Goal: Information Seeking & Learning: Learn about a topic

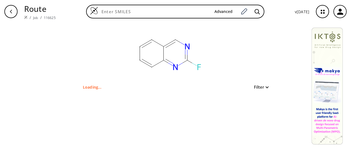
type input "FC1=NC2=CC=CC=C2C=N1"
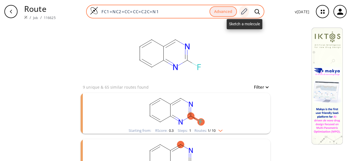
click at [247, 9] on icon at bounding box center [244, 11] width 7 height 7
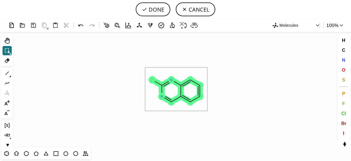
drag, startPoint x: 145, startPoint y: 68, endPoint x: 208, endPoint y: 111, distance: 76.0
click at [208, 111] on icon "Created with [PERSON_NAME] 2.3.0 F N N" at bounding box center [176, 90] width 322 height 116
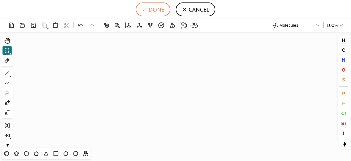
click at [152, 10] on button "DONE" at bounding box center [153, 9] width 35 height 14
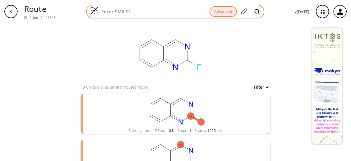
click at [135, 8] on div "Advanced" at bounding box center [175, 12] width 178 height 14
paste input "CN(C)CCC1=CNC2=C1C(OP(O)(O)=O)=CC=C2"
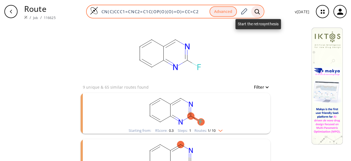
type input "CN(C)CCC1=CNC2=C1C(OP(O)(O)=O)=CC=C2"
click at [259, 10] on icon at bounding box center [257, 12] width 5 height 6
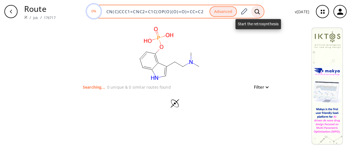
click at [260, 10] on icon at bounding box center [257, 12] width 5 height 6
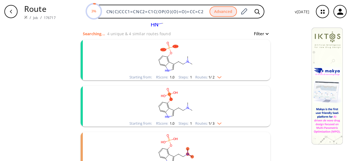
scroll to position [55, 0]
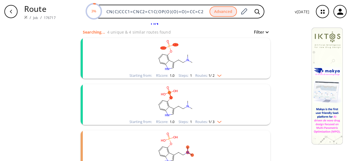
click at [219, 66] on rect "clusters" at bounding box center [175, 55] width 143 height 34
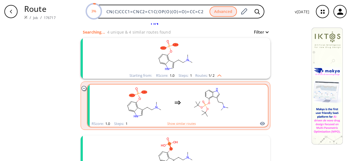
click at [220, 110] on ellipse "clusters" at bounding box center [221, 110] width 2 height 2
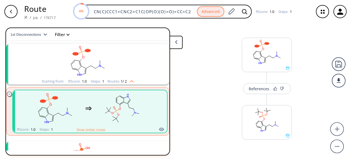
scroll to position [9, 0]
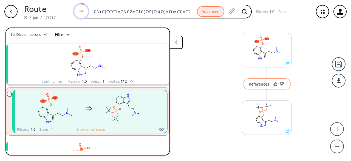
click at [254, 84] on div "References" at bounding box center [259, 84] width 21 height 4
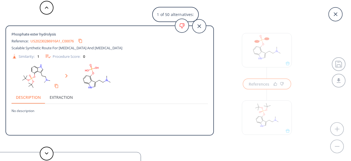
click at [51, 40] on link "US20230286916A1_C00076" at bounding box center [51, 41] width 43 height 4
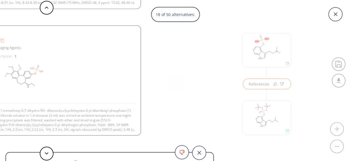
scroll to position [5, 0]
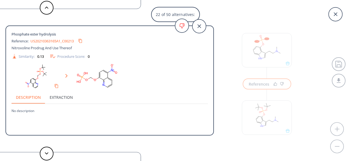
click at [197, 28] on icon at bounding box center [199, 26] width 14 height 14
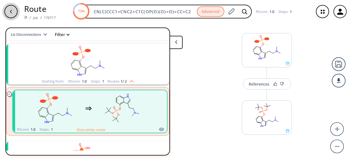
click at [16, 13] on div "button" at bounding box center [10, 11] width 13 height 13
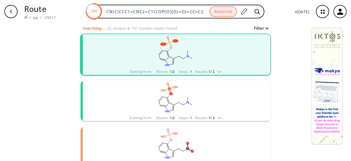
scroll to position [82, 0]
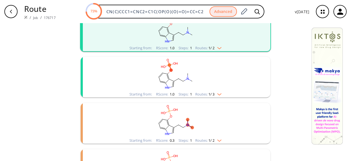
click at [207, 71] on rect "clusters" at bounding box center [175, 74] width 143 height 34
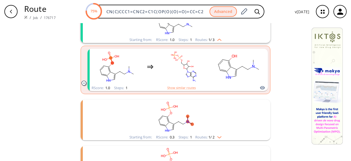
scroll to position [137, 0]
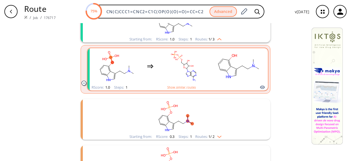
click at [208, 73] on div "clusters" at bounding box center [177, 66] width 171 height 36
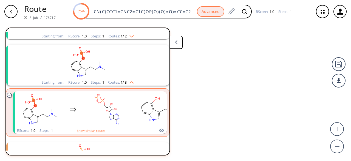
scroll to position [58, 0]
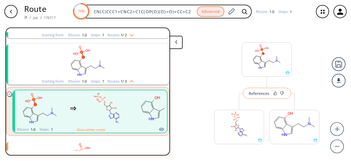
click at [266, 92] on div "References" at bounding box center [259, 93] width 21 height 4
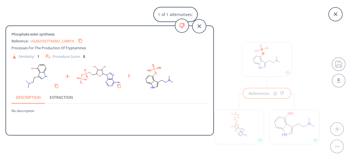
click at [41, 39] on link "US20210277433A1_C00014" at bounding box center [51, 41] width 43 height 4
click at [258, 135] on div "1 of 1 alternatives: Phosphate ester synthesis Reference: US20210277433A1_C0001…" at bounding box center [175, 80] width 351 height 161
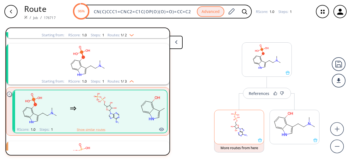
click at [256, 134] on rect at bounding box center [239, 124] width 49 height 28
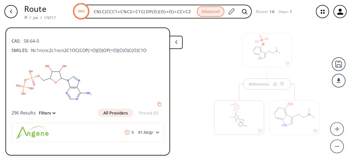
scroll to position [12, 0]
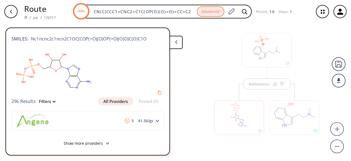
click at [106, 144] on icon at bounding box center [108, 143] width 4 height 2
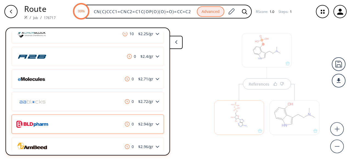
scroll to position [204, 0]
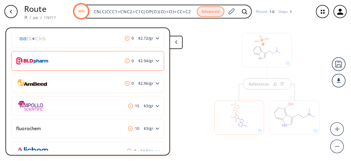
click at [92, 60] on div "0 $ 2.94 /gr" at bounding box center [88, 60] width 153 height 19
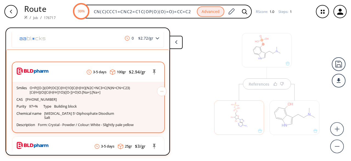
click at [99, 86] on p "O=P([O-])(OP(OC[C@H]1O[C@@H](N2C=NC3=C(N)N=CN=C23)[C@H](O)[C@@H]1O)([O-])=O)O.[…" at bounding box center [80, 90] width 101 height 9
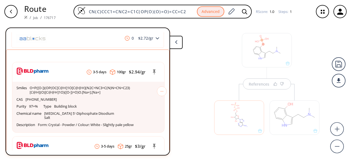
click at [195, 60] on div "References" at bounding box center [175, 89] width 351 height 133
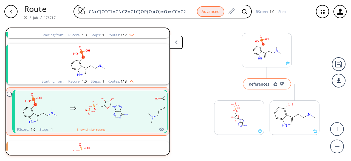
click at [261, 80] on button "References" at bounding box center [267, 83] width 48 height 11
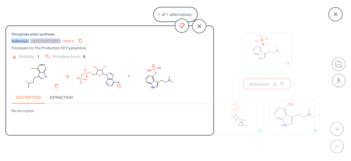
drag, startPoint x: 12, startPoint y: 40, endPoint x: 62, endPoint y: 41, distance: 50.2
click at [62, 41] on div "Reference: US20210277433A1_C00014" at bounding box center [100, 41] width 177 height 9
copy div "Reference: US20210277433A1"
click at [201, 22] on icon at bounding box center [199, 26] width 14 height 14
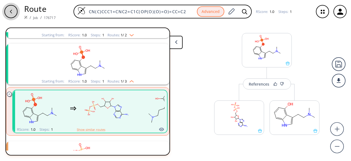
click at [16, 12] on div "button" at bounding box center [10, 11] width 13 height 13
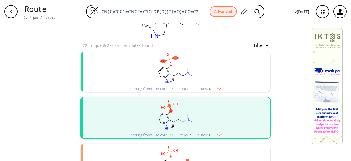
scroll to position [41, 0]
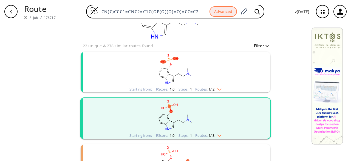
click at [153, 81] on rect "clusters" at bounding box center [175, 69] width 143 height 34
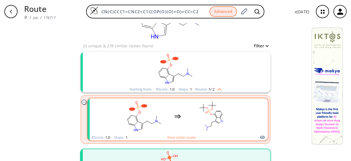
click at [176, 113] on icon "clusters" at bounding box center [178, 116] width 7 height 7
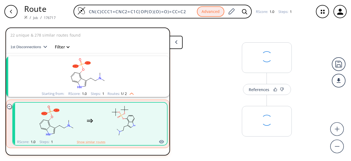
scroll to position [12, 0]
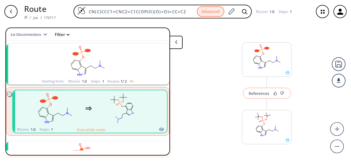
click at [256, 93] on div "References" at bounding box center [259, 93] width 21 height 4
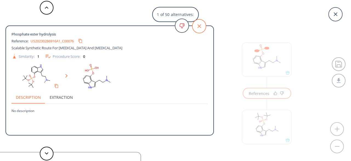
click at [203, 25] on icon at bounding box center [199, 26] width 14 height 14
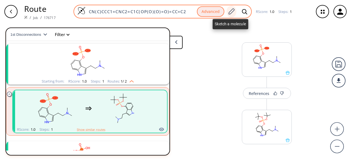
click at [230, 11] on icon at bounding box center [232, 11] width 6 height 6
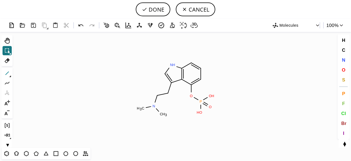
click at [7, 74] on icon at bounding box center [7, 72] width 7 height 7
drag, startPoint x: 195, startPoint y: 125, endPoint x: 189, endPoint y: 135, distance: 11.0
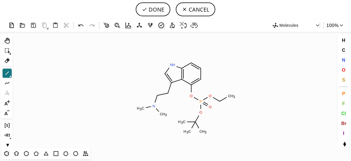
drag, startPoint x: 222, startPoint y: 102, endPoint x: 223, endPoint y: 107, distance: 4.9
click at [149, 13] on button "DONE" at bounding box center [153, 9] width 35 height 14
type input "CN(CCC1C2C(=CC=CC=2NC=1)OP(=O)(OC(C)(C)C)OC(C)(C)C)C"
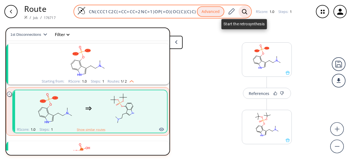
click at [245, 11] on icon at bounding box center [244, 12] width 5 height 6
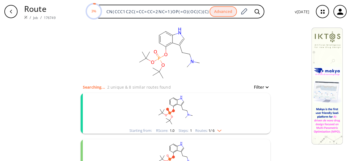
click at [218, 118] on rect "clusters" at bounding box center [175, 110] width 143 height 34
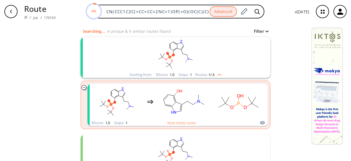
scroll to position [55, 0]
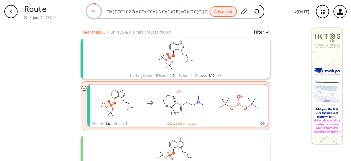
click at [217, 118] on rect "clusters" at bounding box center [238, 102] width 49 height 34
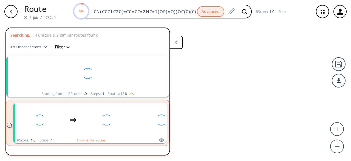
scroll to position [12, 0]
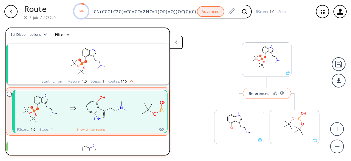
click at [262, 94] on div "References" at bounding box center [259, 93] width 21 height 4
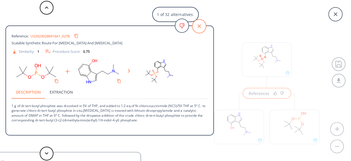
click at [198, 30] on icon at bounding box center [199, 26] width 14 height 14
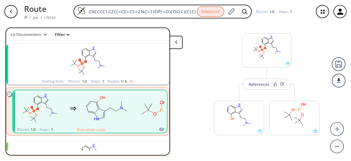
scroll to position [9, 0]
click at [10, 12] on icon "button" at bounding box center [11, 11] width 4 height 4
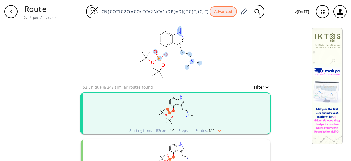
scroll to position [55, 0]
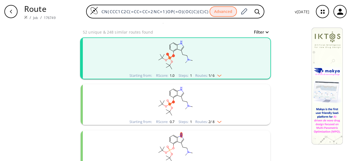
click at [212, 95] on rect "clusters" at bounding box center [175, 101] width 143 height 34
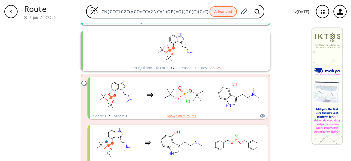
scroll to position [110, 0]
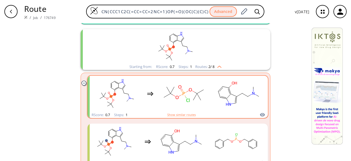
click at [196, 102] on rect "clusters" at bounding box center [183, 93] width 49 height 34
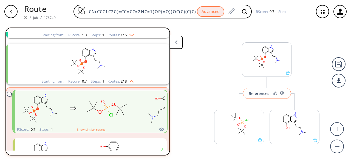
click at [266, 92] on div "References" at bounding box center [259, 93] width 21 height 4
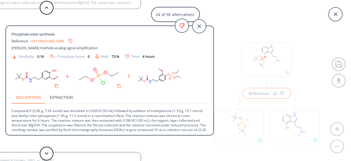
scroll to position [19, 0]
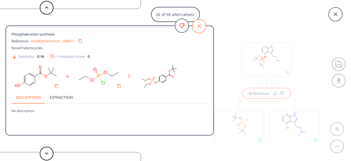
click at [201, 25] on icon at bounding box center [199, 26] width 14 height 14
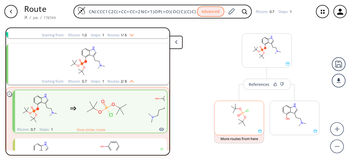
scroll to position [9, 0]
click at [259, 83] on div "References" at bounding box center [259, 84] width 21 height 4
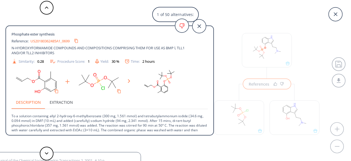
scroll to position [10, 0]
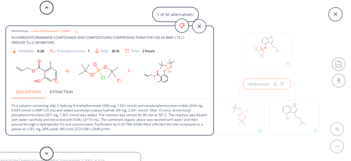
click at [250, 118] on div "1 of 50 alternatives: Phosphate ester synthesis Reference: US20180362485A1_0699…" at bounding box center [175, 80] width 351 height 161
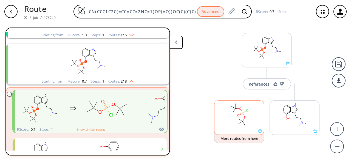
click at [251, 127] on rect at bounding box center [239, 114] width 49 height 28
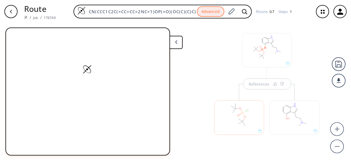
scroll to position [0, 0]
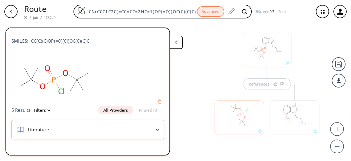
click at [160, 128] on div "Literature" at bounding box center [88, 129] width 153 height 19
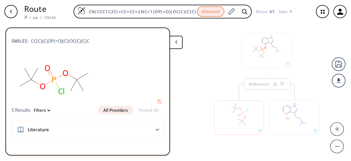
click at [111, 110] on button "All Providers" at bounding box center [115, 110] width 35 height 8
click at [47, 109] on button "Filters" at bounding box center [39, 110] width 19 height 4
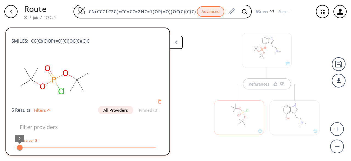
type input "All selected"
click at [12, 14] on div "button" at bounding box center [10, 11] width 13 height 13
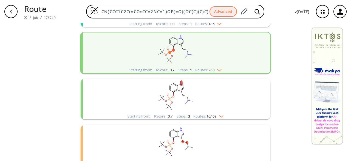
scroll to position [137, 0]
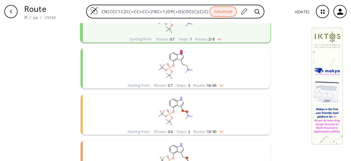
click at [197, 68] on rect "clusters" at bounding box center [175, 65] width 143 height 34
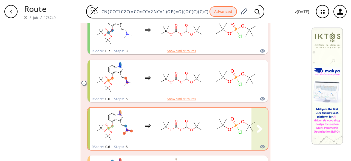
scroll to position [192, 0]
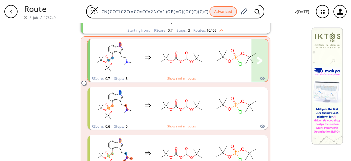
click at [194, 68] on rect "clusters" at bounding box center [181, 57] width 49 height 34
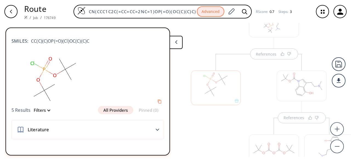
scroll to position [75, 0]
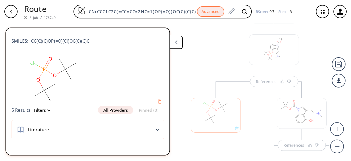
click at [266, 84] on div "References" at bounding box center [302, 149] width 116 height 136
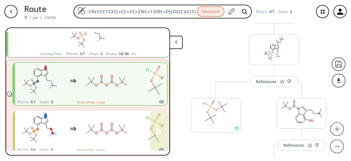
scroll to position [160, 0]
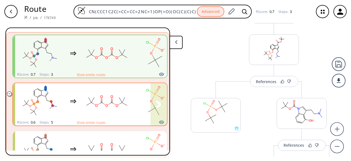
click at [118, 113] on rect "clusters" at bounding box center [106, 101] width 49 height 34
click at [110, 112] on rect "clusters" at bounding box center [106, 101] width 49 height 34
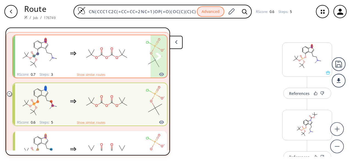
click at [91, 48] on rect "clusters" at bounding box center [106, 53] width 49 height 34
click at [91, 62] on rect "clusters" at bounding box center [106, 53] width 49 height 34
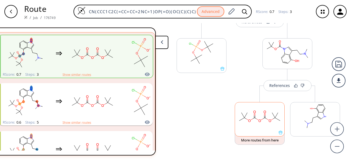
scroll to position [130, 0]
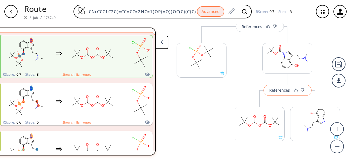
click at [281, 92] on button "References" at bounding box center [288, 90] width 48 height 11
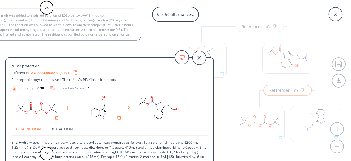
scroll to position [15, 0]
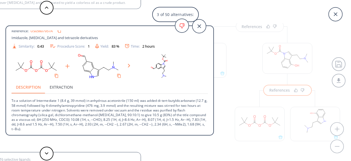
click at [273, 88] on div "3 of 50 alternatives: N-Boc protection Reference: US06858640B2_00118 [MEDICAL_D…" at bounding box center [175, 80] width 351 height 161
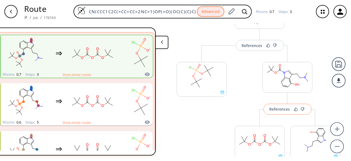
scroll to position [103, 0]
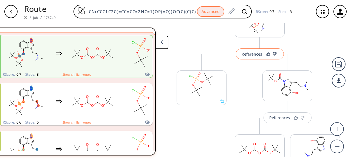
click at [253, 55] on div "References" at bounding box center [252, 54] width 21 height 4
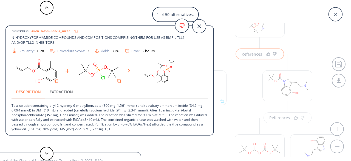
scroll to position [0, 0]
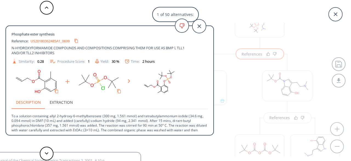
click at [119, 98] on div "Description Extraction" at bounding box center [110, 101] width 197 height 13
click at [245, 92] on div "1 of 50 alternatives: Phosphate ester synthesis Reference: US20180362485A1_0699…" at bounding box center [175, 80] width 351 height 161
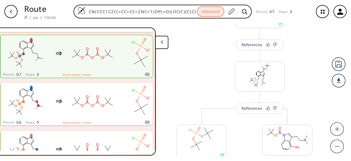
scroll to position [48, 0]
click at [252, 112] on button "References" at bounding box center [260, 108] width 48 height 11
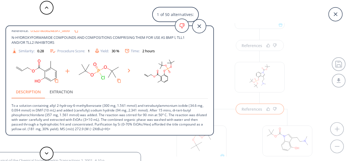
scroll to position [0, 0]
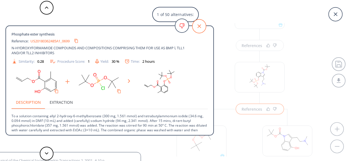
click at [203, 27] on icon at bounding box center [199, 26] width 14 height 14
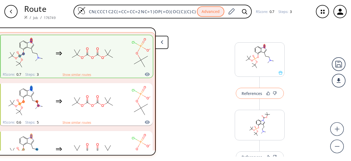
click at [247, 95] on div "References" at bounding box center [252, 93] width 21 height 4
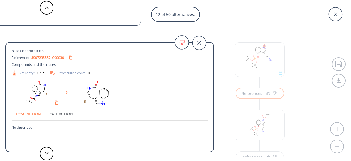
scroll to position [43, 0]
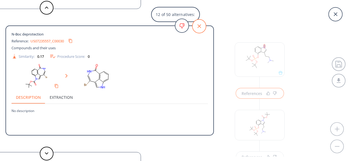
click at [205, 27] on icon at bounding box center [199, 26] width 14 height 14
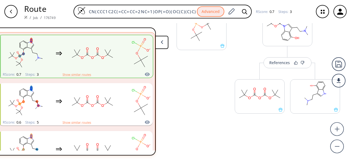
scroll to position [130, 0]
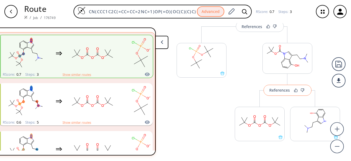
click at [283, 90] on div "References" at bounding box center [280, 90] width 21 height 4
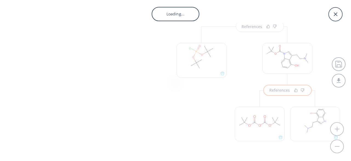
drag, startPoint x: 283, startPoint y: 90, endPoint x: 284, endPoint y: 93, distance: 2.9
click at [284, 94] on body "Route / Job / 176749 CN(CCC1C2C(=CC=CC=2NC=1)OP(=O)(OC(C)(C)C)OC(C)(C)C)C Advan…" at bounding box center [175, 80] width 351 height 161
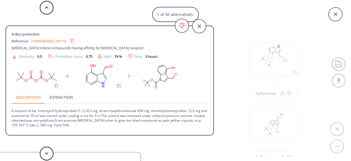
scroll to position [160, 0]
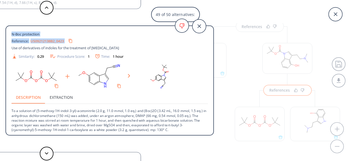
drag, startPoint x: 201, startPoint y: 29, endPoint x: 202, endPoint y: 42, distance: 13.5
click at [202, 42] on div "N-Boc protection Reference: US09212138B2_0423 Use of derivatives of indoles for…" at bounding box center [110, 81] width 208 height 110
drag, startPoint x: 196, startPoint y: 28, endPoint x: 199, endPoint y: 22, distance: 6.8
click at [199, 24] on icon at bounding box center [199, 26] width 14 height 14
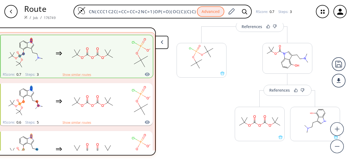
click at [199, 21] on div "Route / Job / 176749 CN(CCC1C2C(=CC=CC=2NC=1)OP(=O)(OC(C)(C)C)OC(C)(C)C)C Advan…" at bounding box center [175, 11] width 351 height 23
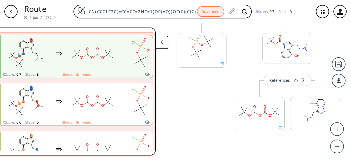
scroll to position [140, 0]
click at [247, 80] on div "More routes from here" at bounding box center [259, 111] width 55 height 62
click at [248, 80] on div "More routes from here" at bounding box center [259, 111] width 55 height 62
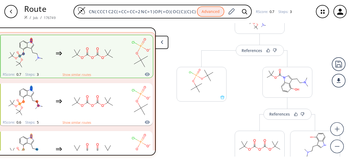
scroll to position [105, 0]
click at [253, 51] on div "References" at bounding box center [252, 52] width 21 height 4
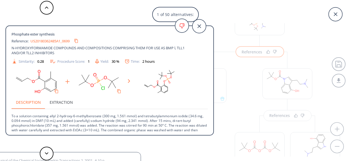
click at [41, 2] on div at bounding box center [46, 8] width 16 height 14
click at [48, 8] on icon at bounding box center [47, 7] width 4 height 2
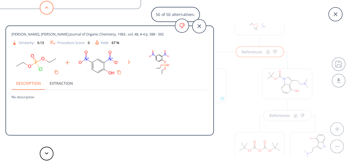
click at [48, 8] on icon at bounding box center [47, 7] width 4 height 2
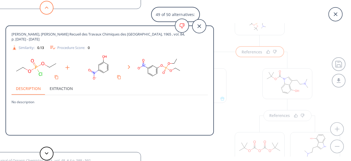
click at [48, 8] on icon at bounding box center [47, 7] width 4 height 2
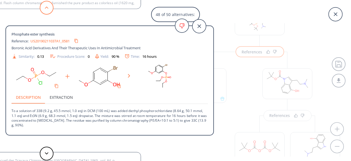
click at [48, 8] on icon at bounding box center [47, 7] width 4 height 2
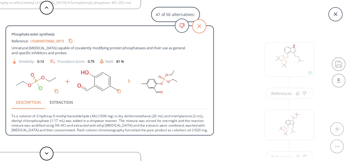
click at [203, 26] on icon at bounding box center [199, 26] width 14 height 14
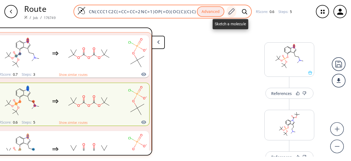
click at [233, 12] on icon at bounding box center [231, 11] width 7 height 7
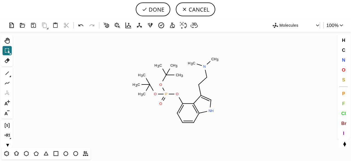
drag, startPoint x: 7, startPoint y: 49, endPoint x: 15, endPoint y: 51, distance: 8.4
click at [8, 49] on icon at bounding box center [7, 50] width 7 height 7
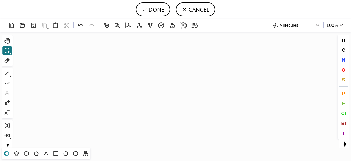
click at [7, 154] on icon at bounding box center [6, 153] width 7 height 7
click at [174, 83] on icon "Created with [PERSON_NAME] 2.3.0" at bounding box center [176, 90] width 322 height 116
click at [8, 72] on icon at bounding box center [7, 73] width 4 height 4
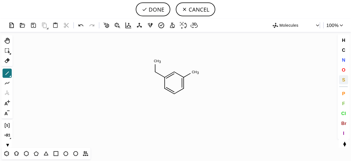
click at [345, 80] on span "S" at bounding box center [343, 79] width 3 height 5
click at [154, 72] on tspan "S" at bounding box center [154, 72] width 2 height 4
click at [344, 104] on span "F" at bounding box center [343, 102] width 3 height 5
click at [197, 73] on tspan "F" at bounding box center [197, 73] width 2 height 4
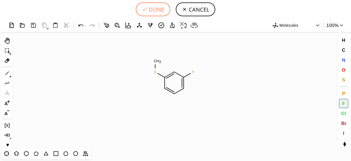
click at [154, 9] on button "DONE" at bounding box center [153, 9] width 35 height 14
type input "C1(SC)C=CC=C(F)C=1"
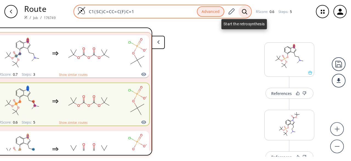
click at [245, 11] on icon at bounding box center [244, 12] width 5 height 6
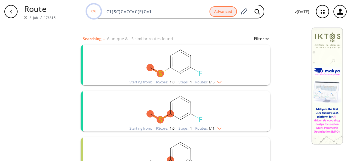
scroll to position [55, 0]
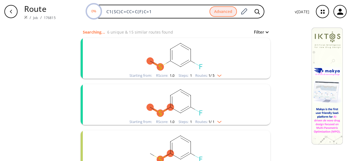
click at [229, 62] on rect "clusters" at bounding box center [175, 55] width 143 height 34
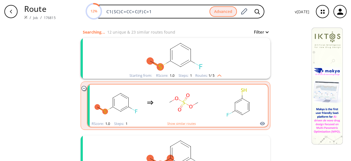
scroll to position [82, 0]
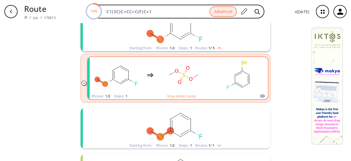
click at [216, 92] on rect "clusters" at bounding box center [238, 75] width 49 height 34
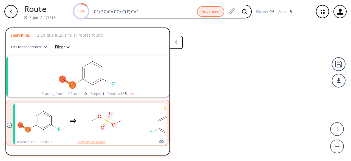
scroll to position [12, 0]
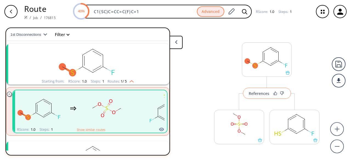
click at [260, 91] on div "References" at bounding box center [259, 93] width 21 height 4
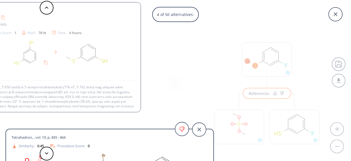
scroll to position [24, 0]
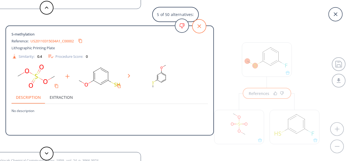
click at [200, 26] on icon at bounding box center [200, 26] width 4 height 4
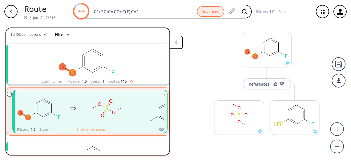
scroll to position [95, 0]
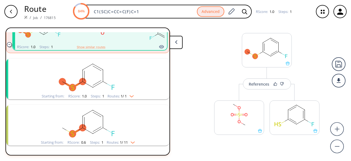
click at [129, 68] on rect "clusters" at bounding box center [87, 75] width 143 height 34
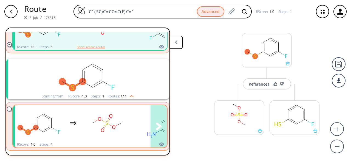
click at [133, 111] on div "clusters" at bounding box center [100, 123] width 171 height 36
click at [141, 117] on rect "clusters" at bounding box center [161, 123] width 49 height 34
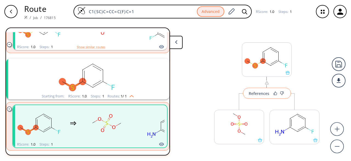
click at [253, 95] on div "References" at bounding box center [259, 93] width 21 height 4
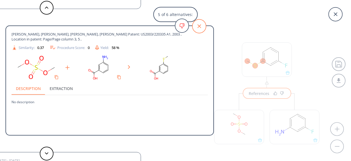
click at [198, 28] on icon at bounding box center [200, 26] width 4 height 4
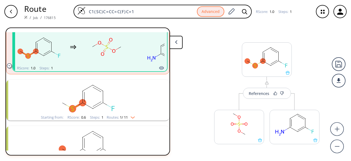
scroll to position [177, 0]
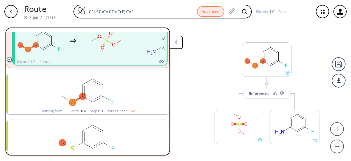
click at [112, 95] on rect "clusters" at bounding box center [87, 90] width 143 height 34
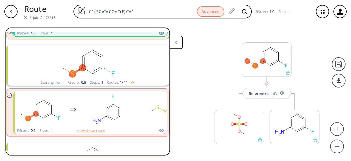
scroll to position [232, 0]
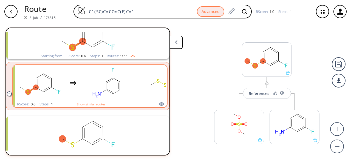
click at [113, 95] on ellipse "clusters" at bounding box center [113, 93] width 5 height 5
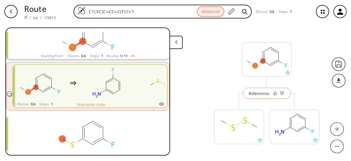
click at [259, 97] on button "References" at bounding box center [267, 93] width 48 height 11
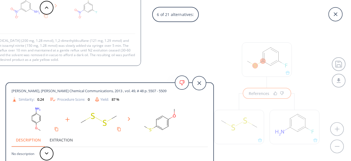
scroll to position [19, 0]
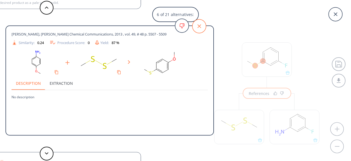
click at [199, 26] on icon at bounding box center [200, 26] width 4 height 4
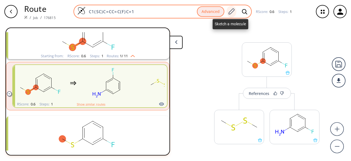
click at [230, 12] on icon at bounding box center [231, 11] width 7 height 7
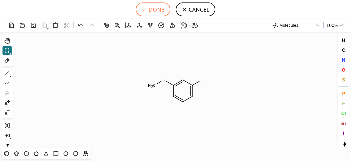
click at [148, 8] on button "DONE" at bounding box center [153, 9] width 35 height 14
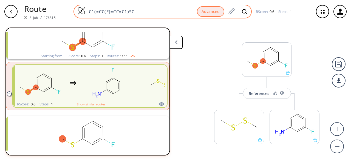
drag, startPoint x: 138, startPoint y: 10, endPoint x: 83, endPoint y: 9, distance: 55.2
click at [83, 9] on div "C1(=CC(F)=CC=C1)SC Advanced" at bounding box center [163, 12] width 178 height 14
paste input "N(C)CCC1=CNC2=C1C(OP(O)(O)=O)=CC=C2"
type input "CN(C)CCC1=CNC2=C1C(OP(O)(O)=O)=CC=C2"
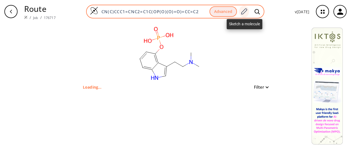
click at [246, 12] on icon at bounding box center [245, 11] width 6 height 6
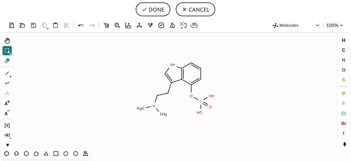
click at [9, 60] on icon at bounding box center [7, 60] width 5 height 5
click at [202, 101] on circle at bounding box center [200, 100] width 7 height 7
click at [197, 113] on tspan "2" at bounding box center [198, 113] width 2 height 4
click at [207, 108] on tspan "2" at bounding box center [208, 107] width 2 height 4
click at [209, 97] on tspan "2" at bounding box center [208, 96] width 2 height 4
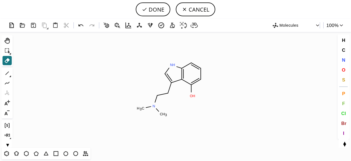
drag, startPoint x: 7, startPoint y: 72, endPoint x: 143, endPoint y: 65, distance: 136.4
click at [7, 71] on icon at bounding box center [7, 72] width 7 height 7
drag, startPoint x: 172, startPoint y: 53, endPoint x: 175, endPoint y: 50, distance: 3.7
drag, startPoint x: 160, startPoint y: 53, endPoint x: 155, endPoint y: 57, distance: 6.8
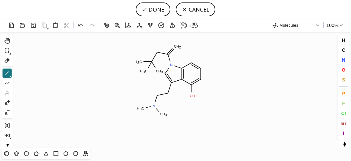
drag, startPoint x: 151, startPoint y: 63, endPoint x: 148, endPoint y: 68, distance: 5.1
click at [344, 71] on span "O" at bounding box center [344, 69] width 4 height 5
click at [178, 47] on tspan "O" at bounding box center [178, 47] width 3 height 4
click at [158, 52] on tspan "O" at bounding box center [157, 53] width 3 height 4
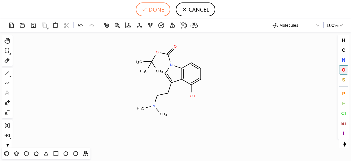
click at [154, 9] on button "DONE" at bounding box center [153, 9] width 35 height 14
type input "CN(CCC1C2C(=CC=CC=2N(C(OC(C)(C)C)=O)C=1)O)C"
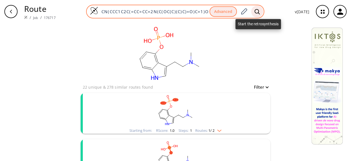
click at [258, 13] on icon at bounding box center [257, 11] width 5 height 5
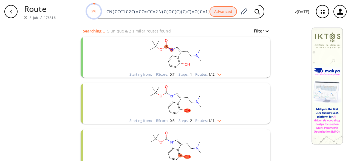
scroll to position [58, 0]
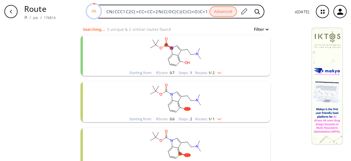
click at [224, 64] on rect "clusters" at bounding box center [175, 52] width 143 height 34
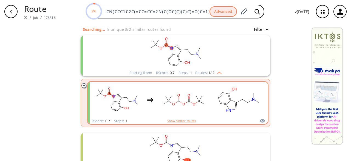
click at [209, 107] on div "clusters" at bounding box center [177, 100] width 171 height 36
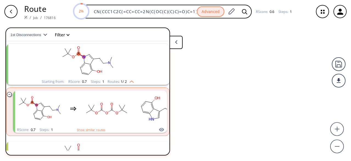
scroll to position [12, 0]
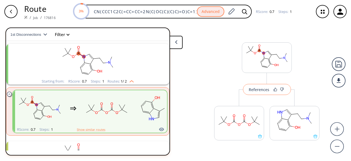
click at [251, 93] on button "References" at bounding box center [267, 89] width 48 height 11
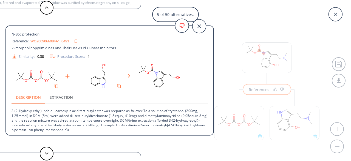
scroll to position [1, 0]
click at [201, 29] on icon at bounding box center [199, 26] width 14 height 14
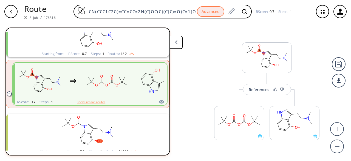
scroll to position [12, 0]
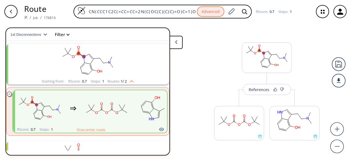
click at [106, 70] on rect "clusters" at bounding box center [87, 61] width 143 height 34
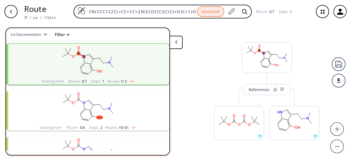
click at [106, 70] on rect "clusters" at bounding box center [87, 61] width 143 height 34
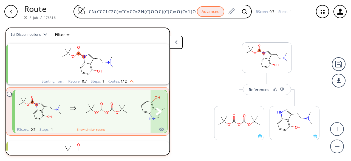
scroll to position [40, 0]
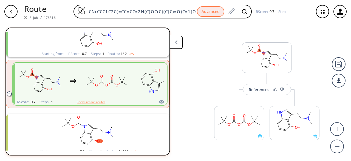
click at [108, 121] on rect "clusters" at bounding box center [87, 130] width 143 height 34
click at [119, 133] on rect "clusters" at bounding box center [87, 130] width 143 height 34
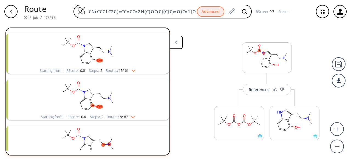
scroll to position [122, 0]
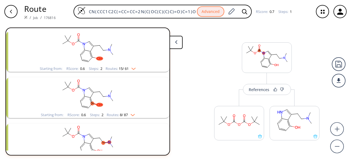
click at [122, 50] on rect "clusters" at bounding box center [87, 48] width 143 height 34
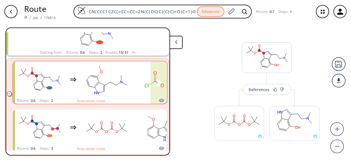
scroll to position [150, 0]
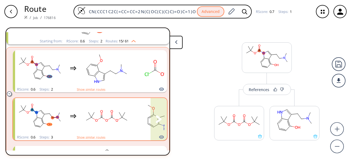
click at [118, 114] on rect "clusters" at bounding box center [106, 116] width 49 height 34
click at [91, 119] on rect "clusters" at bounding box center [106, 116] width 49 height 34
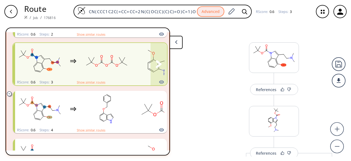
click at [97, 74] on rect "clusters" at bounding box center [106, 61] width 49 height 34
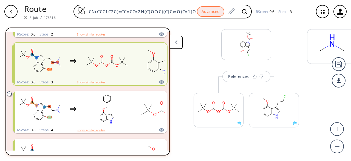
scroll to position [154, 0]
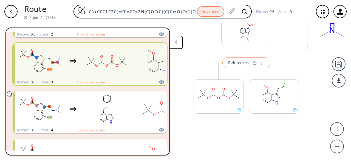
click at [245, 61] on div "References" at bounding box center [238, 63] width 21 height 4
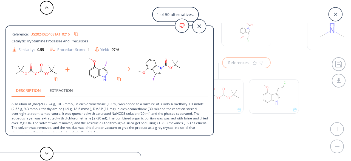
scroll to position [10, 0]
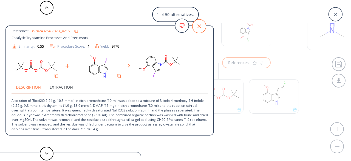
click at [200, 23] on icon at bounding box center [199, 26] width 14 height 14
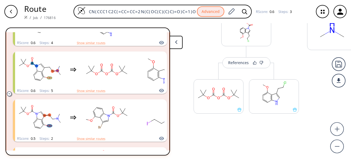
scroll to position [314, 0]
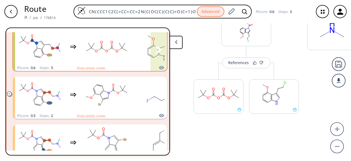
click at [126, 62] on rect "clusters" at bounding box center [106, 46] width 49 height 34
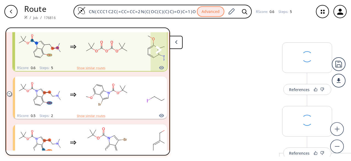
click at [125, 63] on div "clusters" at bounding box center [155, 47] width 281 height 36
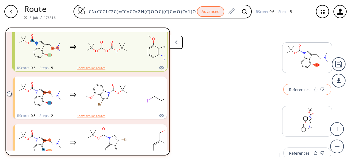
click at [311, 87] on button "References" at bounding box center [308, 89] width 48 height 11
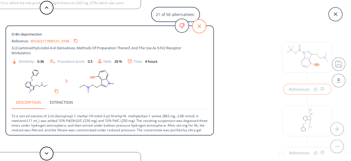
click at [202, 24] on icon at bounding box center [199, 26] width 14 height 14
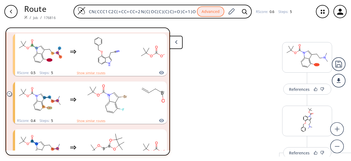
scroll to position [809, 0]
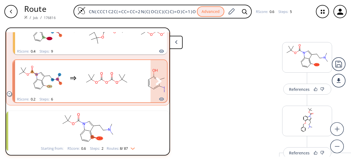
click at [129, 79] on rect "clusters" at bounding box center [106, 78] width 49 height 34
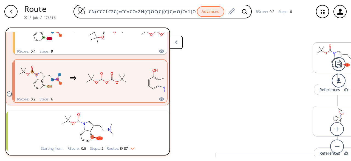
click at [135, 120] on rect "clusters" at bounding box center [87, 128] width 143 height 34
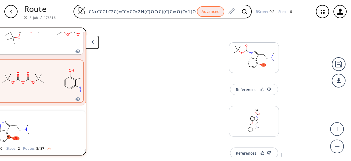
scroll to position [0, 84]
